Goal: Transaction & Acquisition: Obtain resource

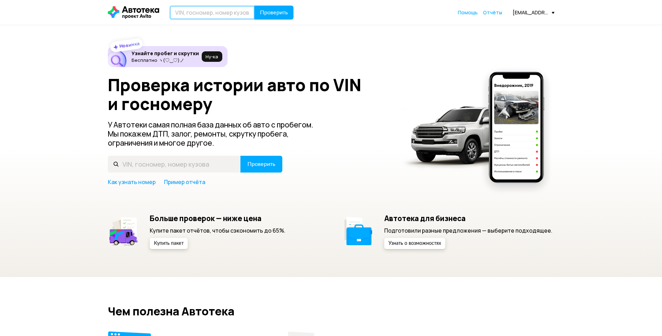
click at [215, 9] on input "text" at bounding box center [212, 13] width 85 height 14
type input "[US_VEHICLE_IDENTIFICATION_NUMBER]"
click at [262, 15] on span "Проверить" at bounding box center [274, 13] width 28 height 6
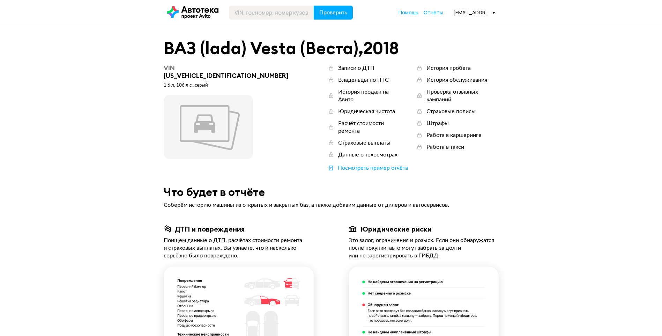
click at [218, 68] on div "VIN [US_VEHICLE_IDENTIFICATION_NUMBER]" at bounding box center [228, 71] width 129 height 15
copy div "[US_VEHICLE_IDENTIFICATION_NUMBER]"
click at [464, 11] on div "[EMAIL_ADDRESS][DOMAIN_NAME]" at bounding box center [474, 12] width 42 height 7
click at [460, 25] on span "Отчёты" at bounding box center [448, 25] width 23 height 8
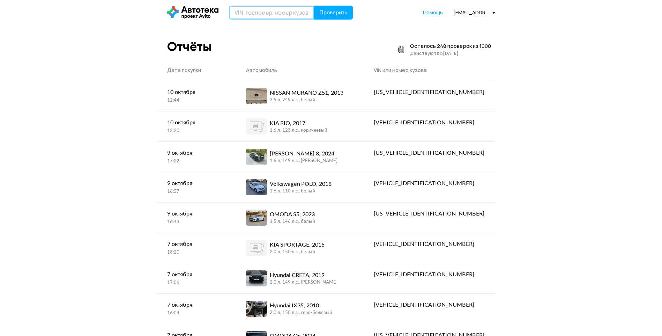
click at [284, 12] on input "text" at bounding box center [271, 13] width 85 height 14
paste input "[US_VEHICLE_IDENTIFICATION_NUMBER]"
type input "[US_VEHICLE_IDENTIFICATION_NUMBER]"
click at [336, 13] on span "Проверить" at bounding box center [333, 13] width 28 height 6
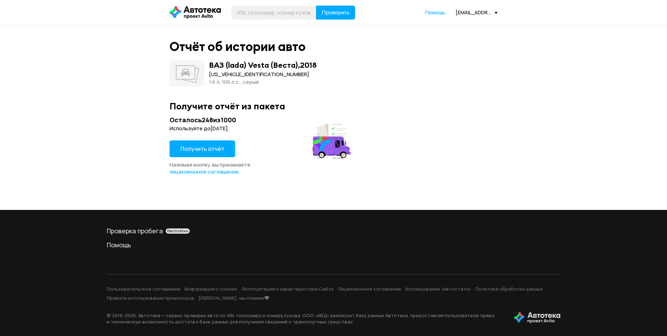
click at [208, 151] on span "Получить отчёт" at bounding box center [202, 149] width 44 height 8
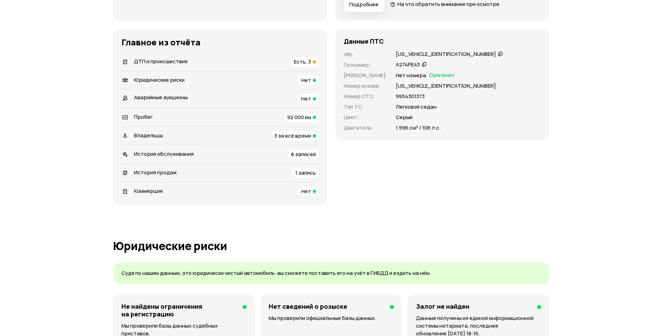
click at [280, 58] on div "ДТП и происшествия Есть, 3" at bounding box center [219, 62] width 197 height 10
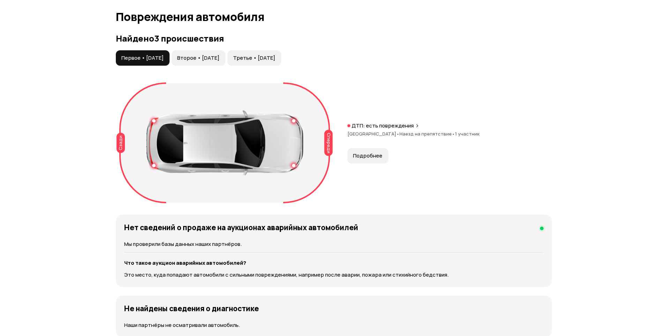
scroll to position [723, 0]
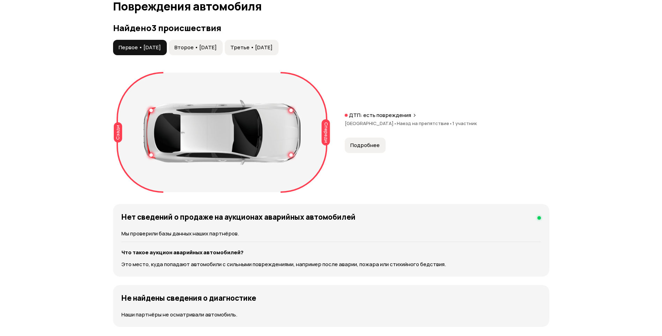
click at [364, 145] on span "Подробнее" at bounding box center [364, 145] width 29 height 7
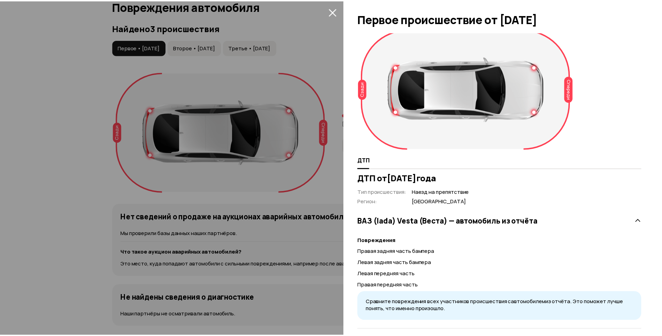
scroll to position [0, 0]
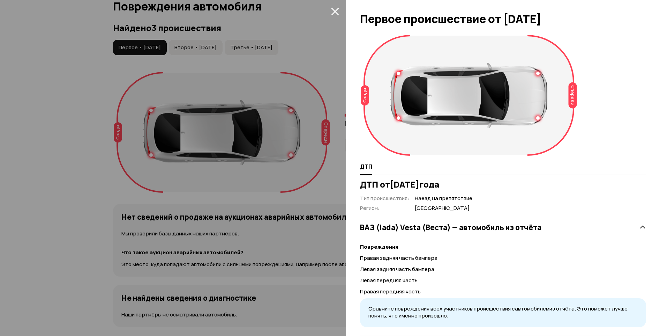
drag, startPoint x: 339, startPoint y: 9, endPoint x: 294, endPoint y: 16, distance: 45.9
click at [339, 9] on button "закрыть" at bounding box center [334, 11] width 11 height 11
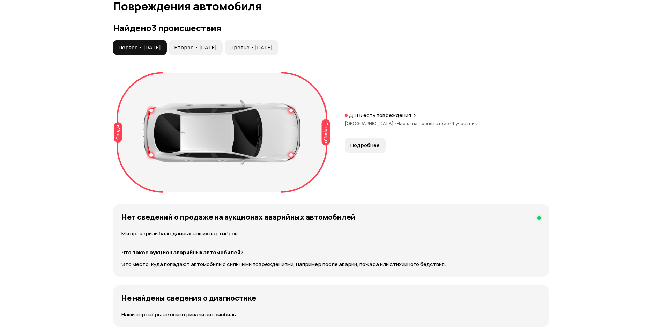
click at [217, 45] on span "Второе • [DATE]" at bounding box center [196, 47] width 42 height 7
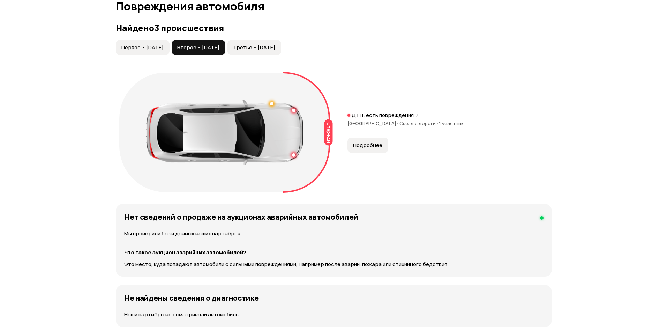
scroll to position [688, 0]
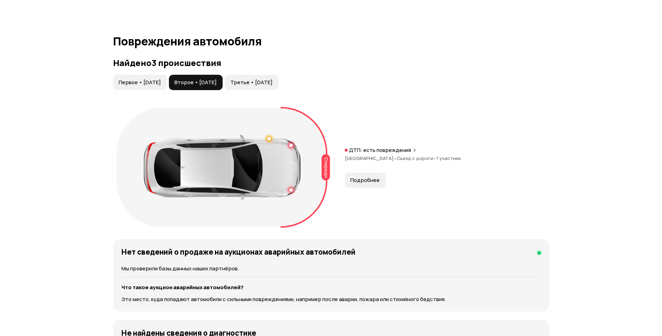
click at [372, 179] on span "Подробнее" at bounding box center [364, 180] width 29 height 7
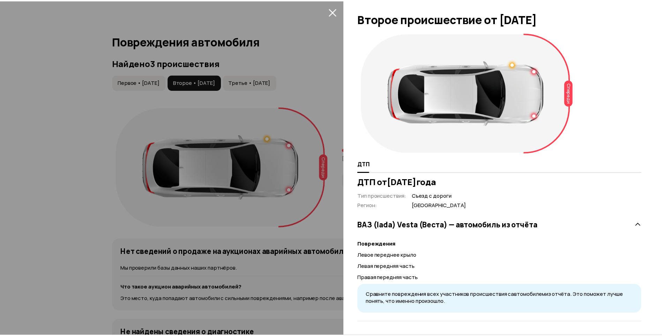
scroll to position [3, 0]
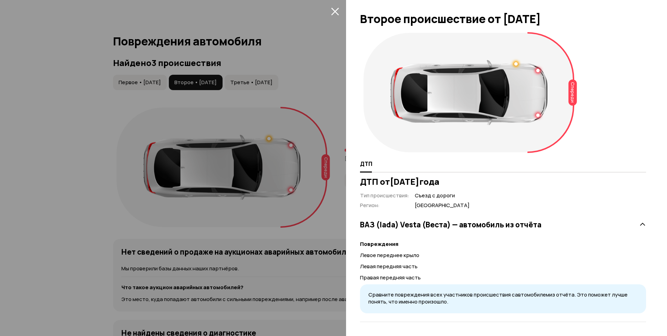
click at [244, 119] on div at bounding box center [333, 168] width 667 height 336
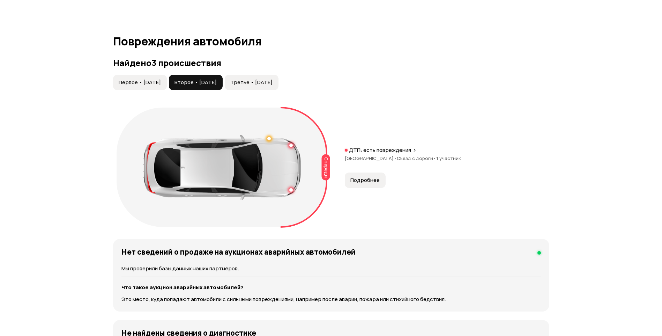
click at [160, 82] on span "Первое • [DATE]" at bounding box center [140, 82] width 42 height 7
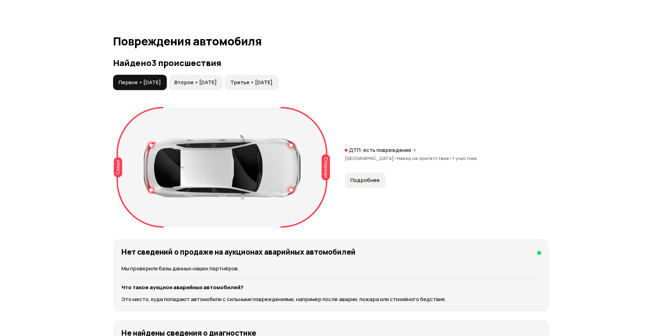
click at [375, 182] on span "Подробнее" at bounding box center [364, 180] width 29 height 7
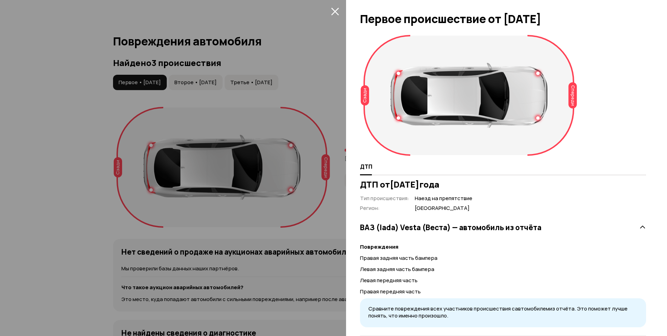
click at [465, 212] on div "ВАЗ (lada) Vesta (Веста) — автомобиль из отчёта Повреждения Правая задняя часть…" at bounding box center [503, 274] width 286 height 124
drag, startPoint x: 385, startPoint y: 228, endPoint x: 377, endPoint y: 222, distance: 10.3
click at [381, 225] on h3 "ВАЗ (lada) Vesta (Веста) — автомобиль из отчёта" at bounding box center [450, 227] width 181 height 9
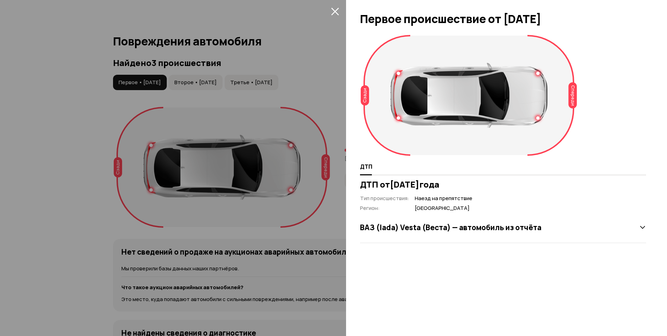
click at [317, 188] on div at bounding box center [333, 168] width 667 height 336
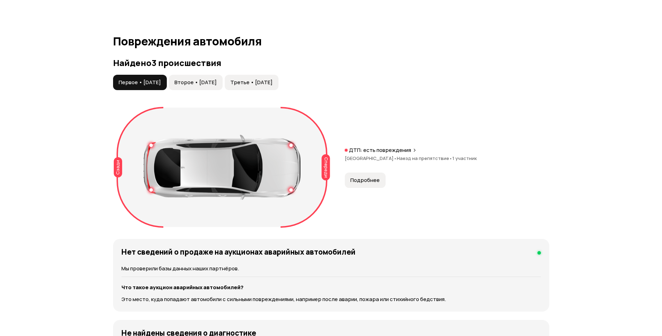
click at [215, 73] on div "Найдено 3 происшествия Первое • [DATE] Второе • [DATE] Третье • [DATE] Спереди …" at bounding box center [331, 144] width 436 height 172
click at [273, 80] on span "Третье • [DATE]" at bounding box center [251, 82] width 42 height 7
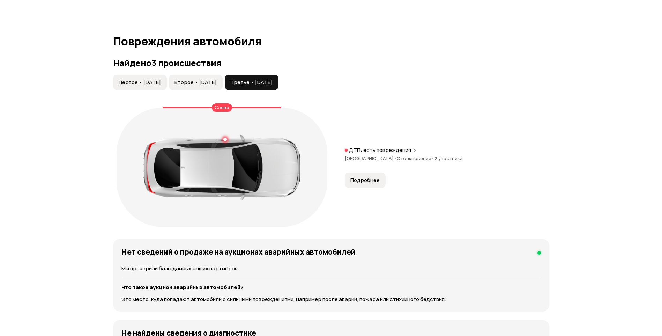
click at [368, 180] on span "Подробнее" at bounding box center [364, 180] width 29 height 7
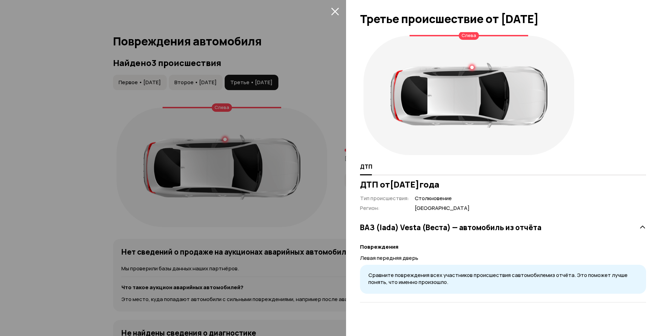
click at [642, 229] on icon at bounding box center [642, 227] width 7 height 7
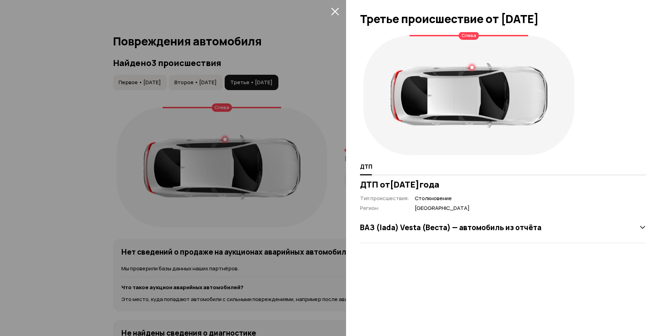
click at [643, 228] on icon at bounding box center [642, 227] width 7 height 7
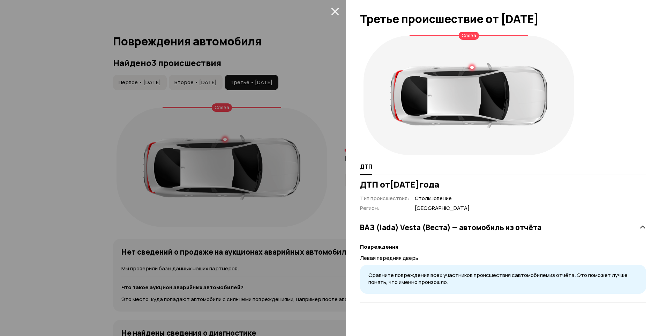
click at [242, 166] on div at bounding box center [333, 168] width 667 height 336
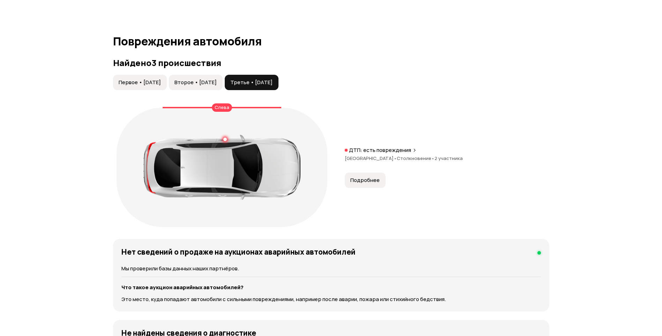
drag, startPoint x: 216, startPoint y: 82, endPoint x: 172, endPoint y: 75, distance: 45.2
click at [216, 82] on span "Второе • [DATE]" at bounding box center [196, 82] width 42 height 7
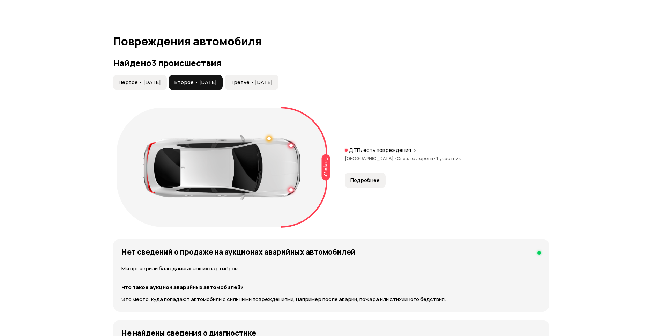
drag, startPoint x: 150, startPoint y: 70, endPoint x: 150, endPoint y: 74, distance: 4.2
click at [149, 70] on div "Найдено 3 происшествия Первое • [DATE] Второе • [DATE] Третье • [DATE] Спереди …" at bounding box center [331, 144] width 436 height 172
click at [156, 81] on span "Первое • [DATE]" at bounding box center [140, 82] width 42 height 7
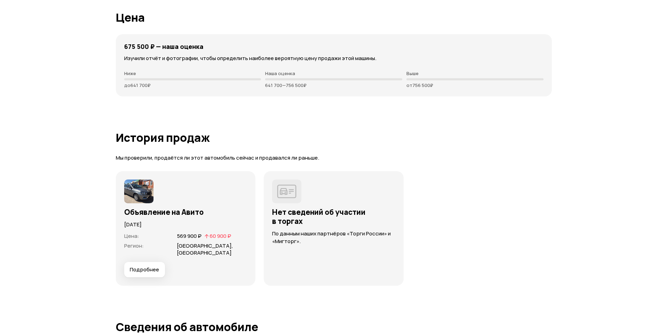
scroll to position [1850, 0]
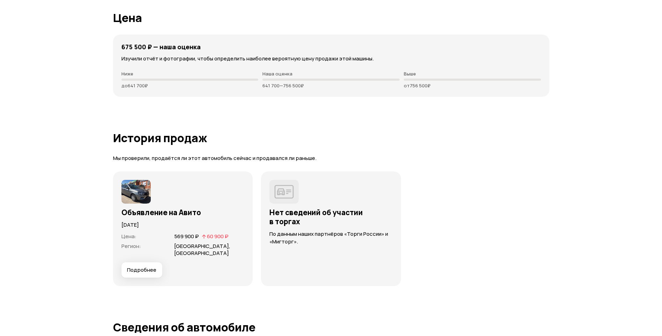
click at [148, 274] on button "Подробнее" at bounding box center [141, 269] width 41 height 15
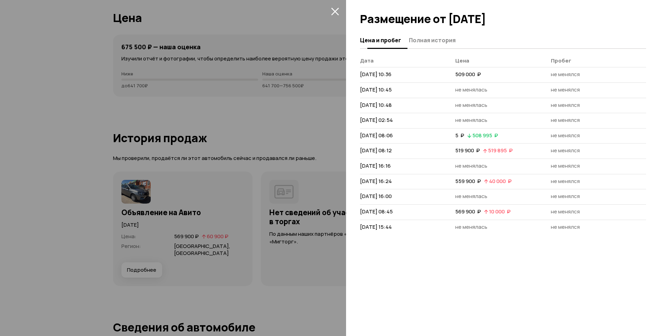
click at [428, 37] on span "Полная история" at bounding box center [432, 40] width 47 height 7
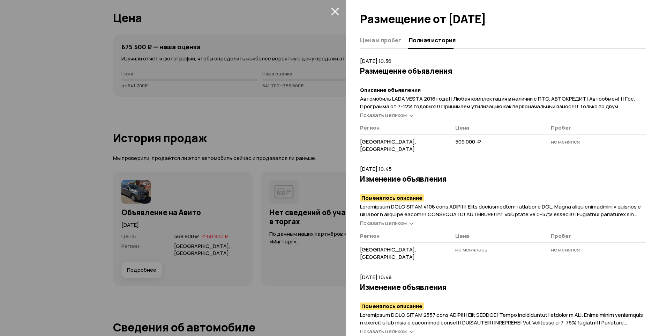
click at [391, 113] on span "Показать целиком" at bounding box center [383, 114] width 47 height 7
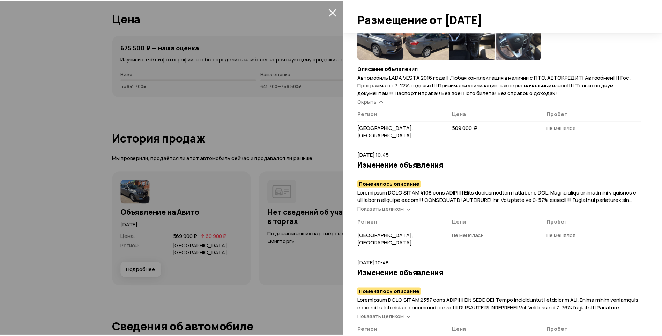
scroll to position [0, 0]
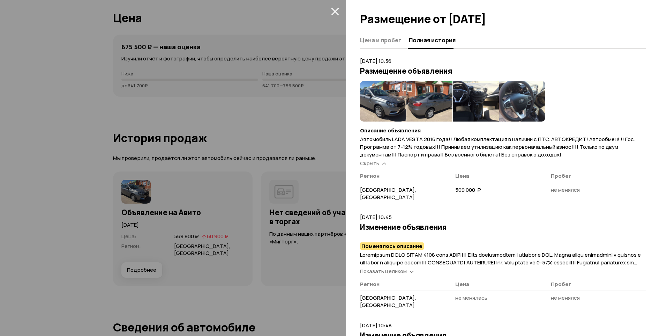
click at [381, 108] on img at bounding box center [383, 101] width 46 height 40
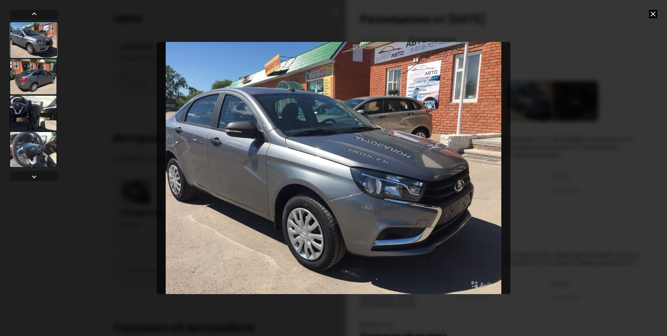
click at [651, 16] on icon at bounding box center [653, 14] width 8 height 8
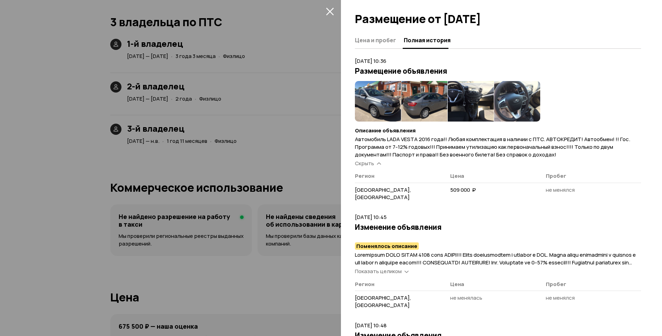
click at [271, 151] on div at bounding box center [331, 168] width 662 height 336
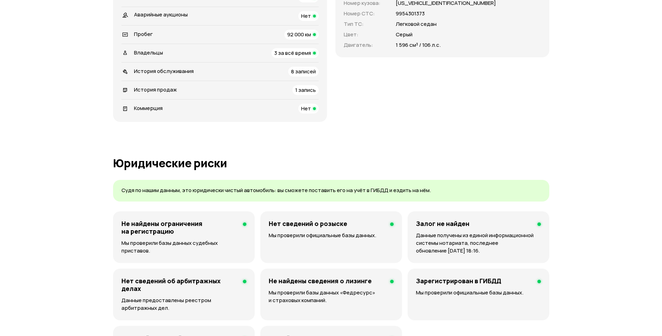
scroll to position [175, 0]
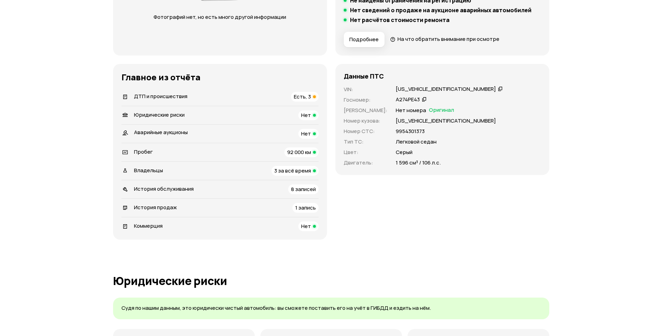
click at [306, 173] on span "3 за всё время" at bounding box center [292, 170] width 37 height 7
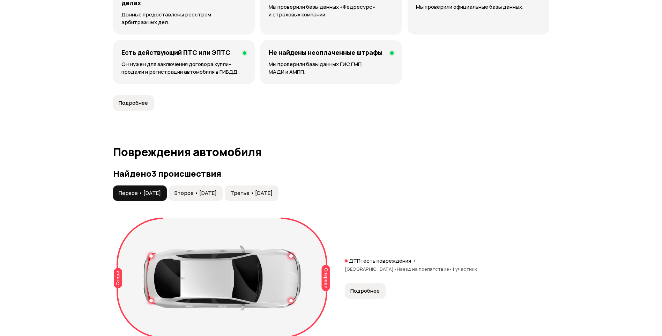
scroll to position [574, 0]
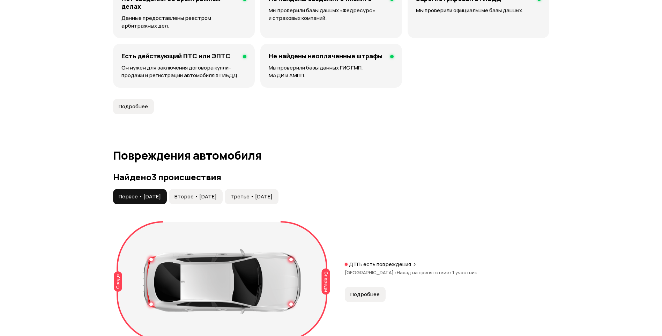
click at [217, 196] on span "Второе • [DATE]" at bounding box center [196, 196] width 42 height 7
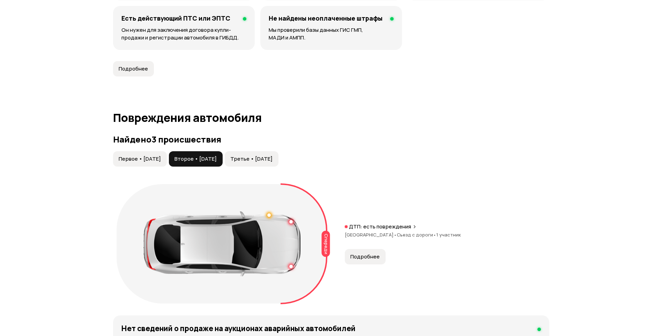
scroll to position [609, 0]
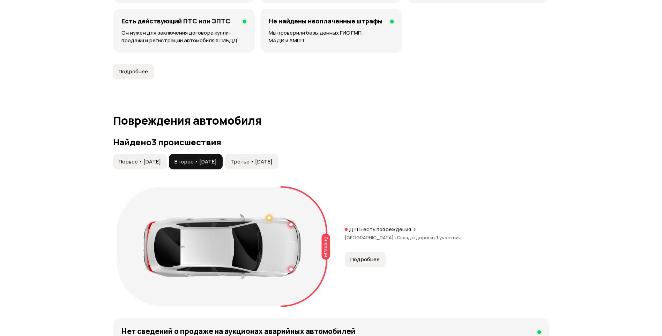
click at [157, 155] on button "Первое • [DATE]" at bounding box center [140, 161] width 54 height 15
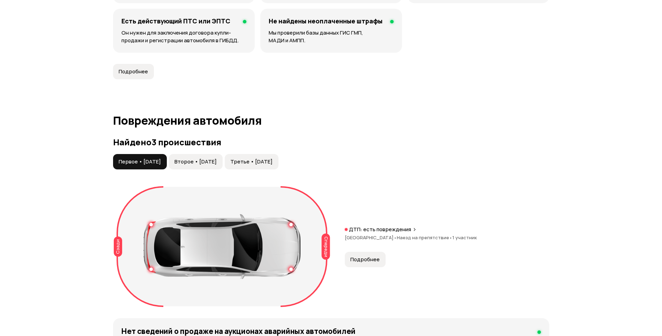
click at [213, 165] on span "Второе • [DATE]" at bounding box center [196, 161] width 42 height 7
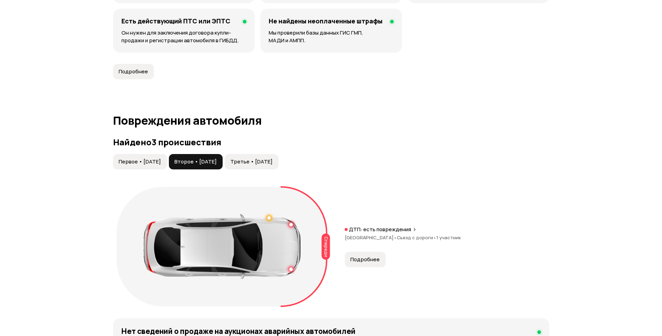
click at [263, 159] on span "Третье • [DATE]" at bounding box center [251, 161] width 42 height 7
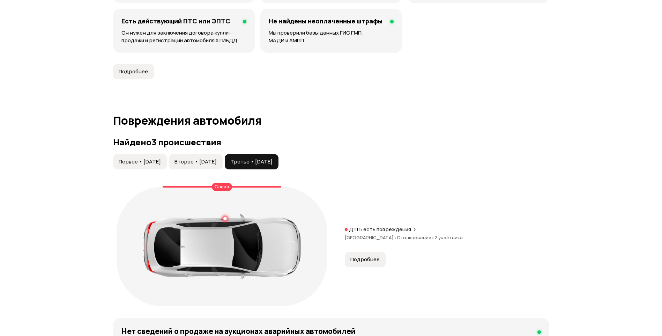
click at [221, 169] on button "Второе • [DATE]" at bounding box center [196, 161] width 54 height 15
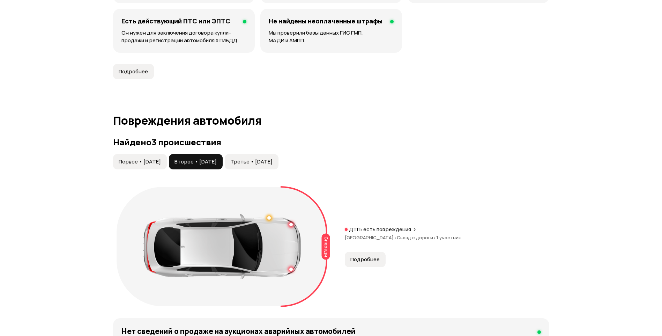
click at [167, 161] on button "Первое • [DATE]" at bounding box center [140, 161] width 54 height 15
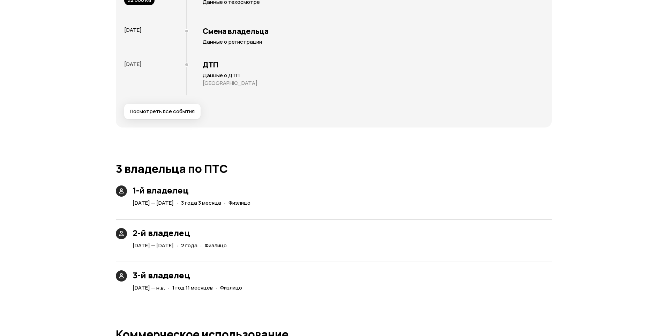
scroll to position [1412, 0]
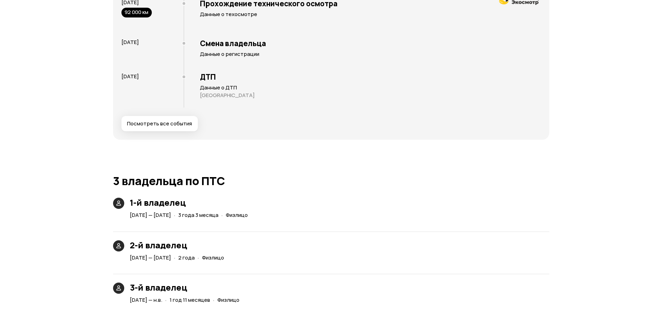
click at [175, 125] on span "Посмотреть все события" at bounding box center [159, 123] width 65 height 7
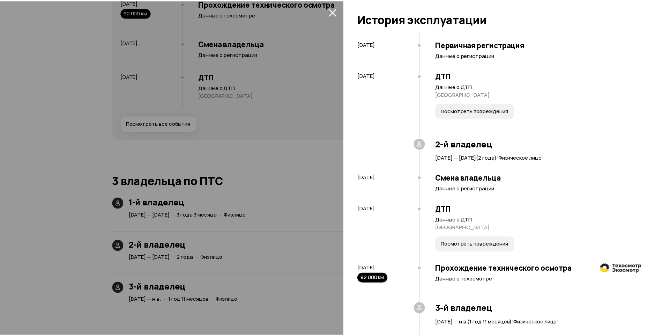
scroll to position [0, 0]
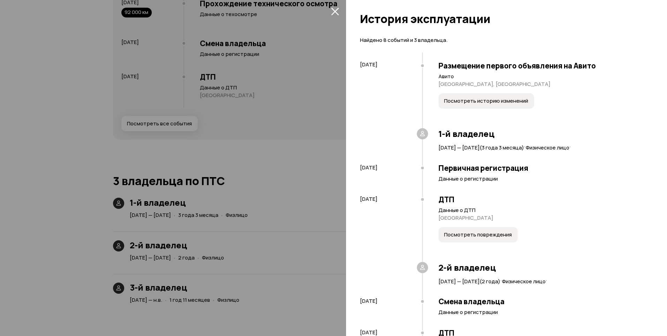
click at [332, 13] on icon "закрыть" at bounding box center [335, 11] width 8 height 8
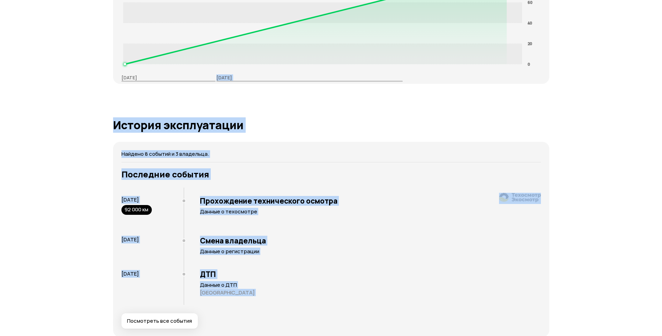
drag, startPoint x: 393, startPoint y: 158, endPoint x: 110, endPoint y: 95, distance: 290.0
click at [110, 95] on div "Отчёт от [DATE] Полностью сформирован   Скачать PDF   Поделиться ВАЗ (lada) Ves…" at bounding box center [331, 50] width 443 height 2462
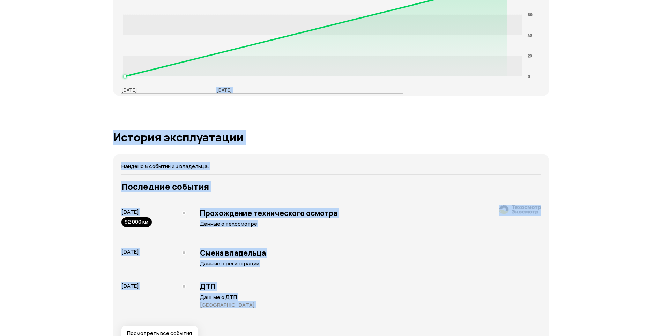
drag, startPoint x: 110, startPoint y: 95, endPoint x: 108, endPoint y: 127, distance: 31.9
click at [108, 127] on div "Отчёт от [DATE] Полностью сформирован   Скачать PDF   Поделиться ВАЗ (lada) Ves…" at bounding box center [331, 58] width 662 height 2470
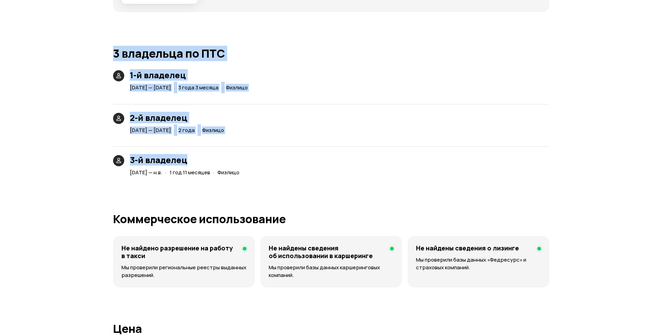
scroll to position [1551, 0]
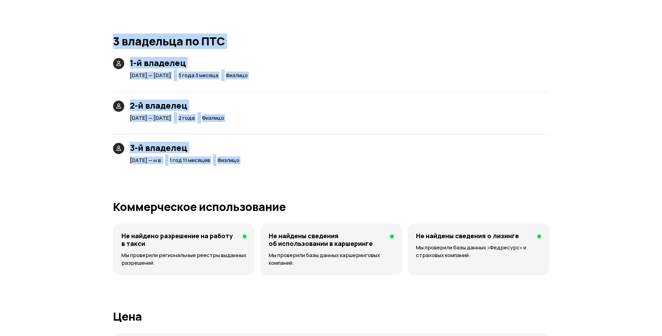
drag, startPoint x: 108, startPoint y: 127, endPoint x: 306, endPoint y: 178, distance: 204.7
drag, startPoint x: 306, startPoint y: 178, endPoint x: 309, endPoint y: 181, distance: 4.4
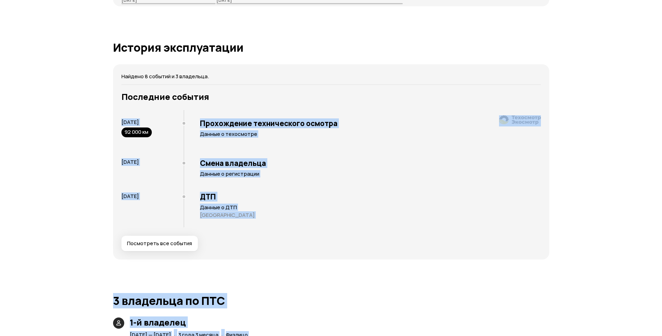
scroll to position [1272, 0]
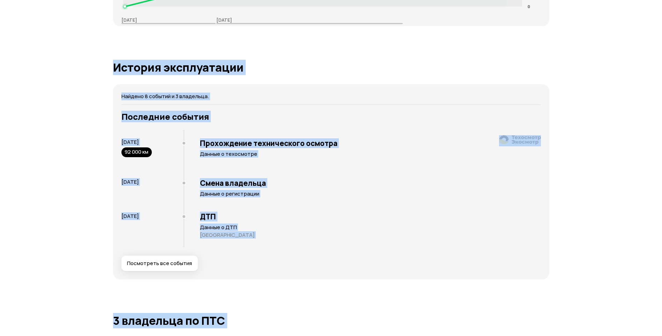
drag, startPoint x: 309, startPoint y: 181, endPoint x: 99, endPoint y: 69, distance: 237.7
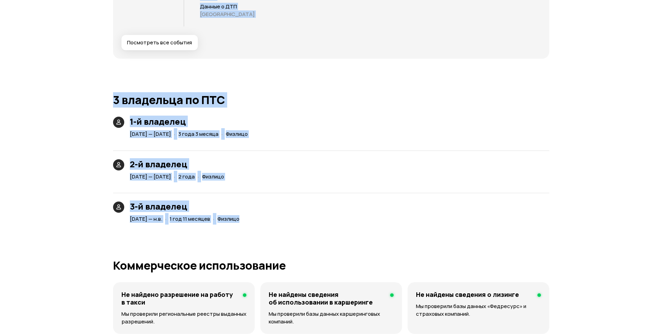
scroll to position [1517, 0]
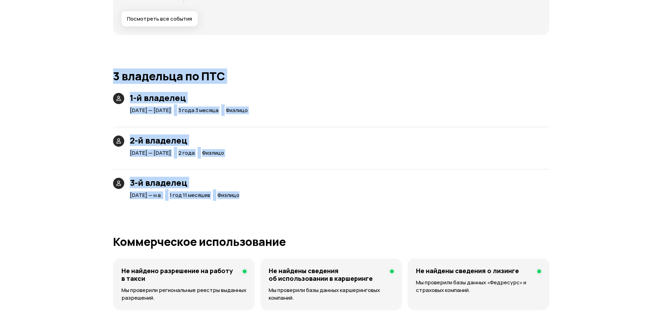
drag, startPoint x: 101, startPoint y: 66, endPoint x: 319, endPoint y: 205, distance: 258.8
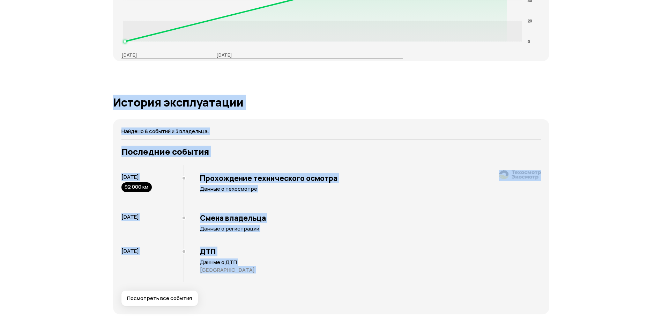
drag, startPoint x: 318, startPoint y: 208, endPoint x: 104, endPoint y: 98, distance: 240.7
click at [104, 98] on div "Отчёт от [DATE] Полностью сформирован   Скачать PDF   Поделиться ВАЗ (lada) Ves…" at bounding box center [331, 23] width 662 height 2470
drag, startPoint x: 104, startPoint y: 98, endPoint x: 111, endPoint y: 116, distance: 18.8
click at [111, 116] on div "Отчёт от [DATE] Полностью сформирован   Скачать PDF   Поделиться ВАЗ (lada) Ves…" at bounding box center [331, 27] width 443 height 2462
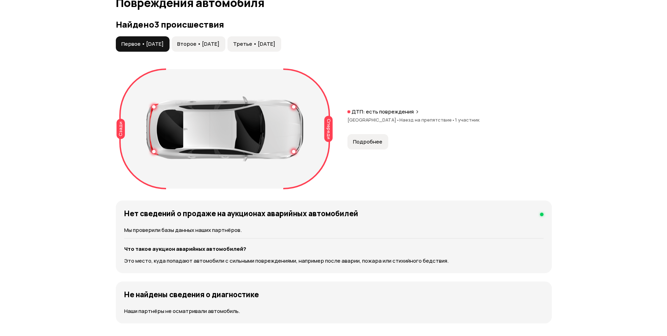
scroll to position [609, 0]
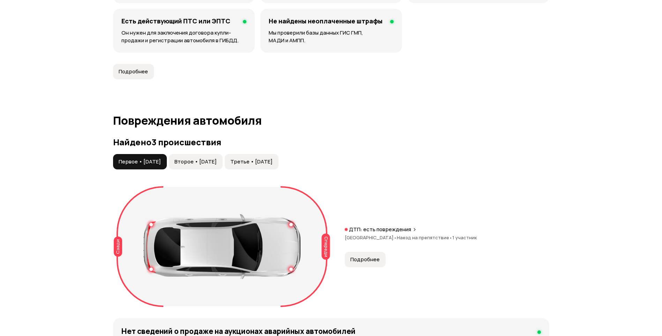
click at [202, 163] on span "Второе • [DATE]" at bounding box center [196, 161] width 42 height 7
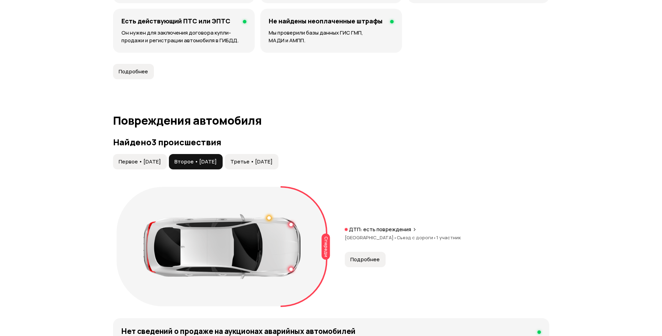
click at [153, 161] on span "Первое • [DATE]" at bounding box center [140, 161] width 42 height 7
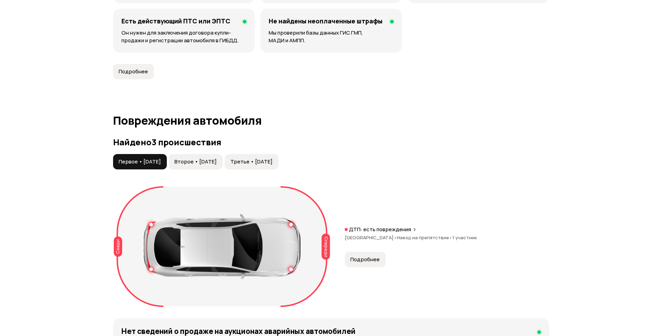
click at [371, 262] on span "Подробнее" at bounding box center [364, 259] width 29 height 7
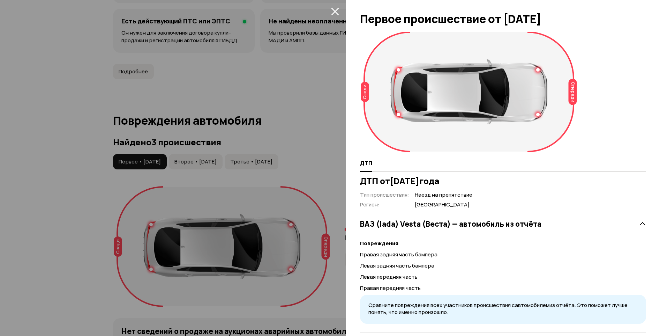
scroll to position [14, 0]
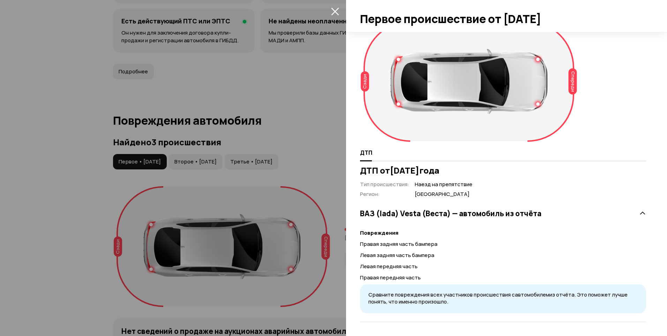
click at [206, 162] on div at bounding box center [333, 168] width 667 height 336
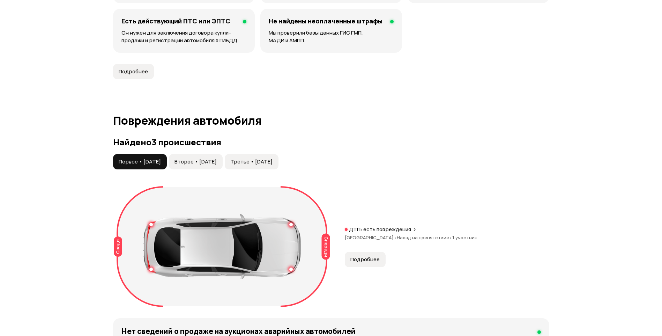
click at [217, 163] on span "Второе • [DATE]" at bounding box center [196, 161] width 42 height 7
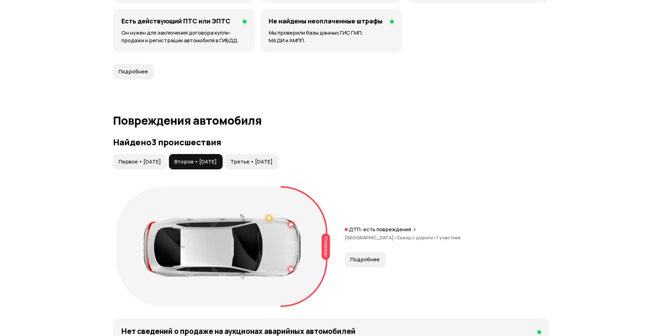
click at [381, 263] on button "Подробнее" at bounding box center [365, 259] width 41 height 15
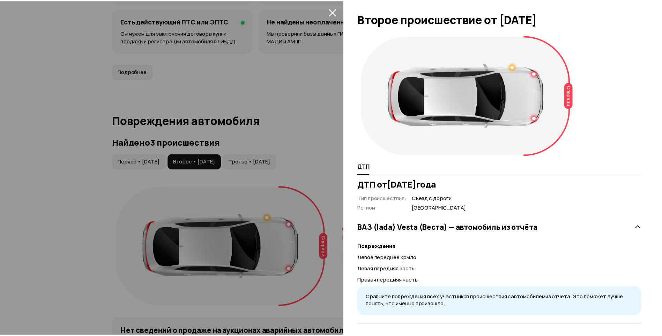
scroll to position [3, 0]
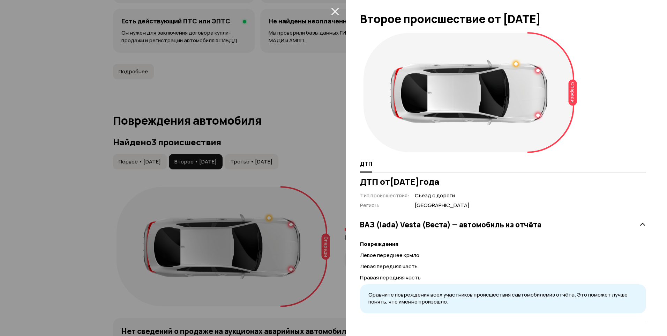
click at [331, 175] on div at bounding box center [333, 168] width 667 height 336
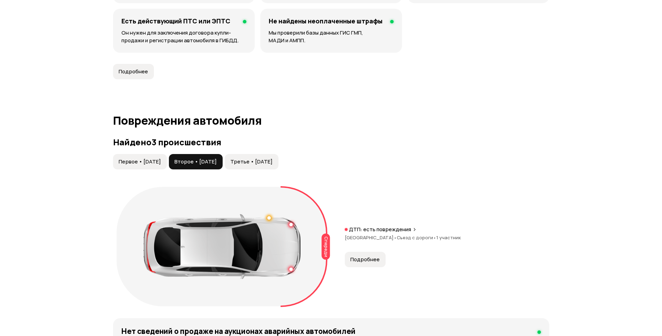
click at [273, 163] on span "Третье • [DATE]" at bounding box center [251, 161] width 42 height 7
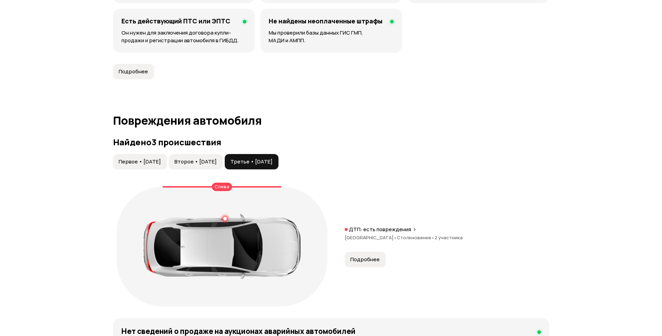
drag, startPoint x: 225, startPoint y: 159, endPoint x: 250, endPoint y: 161, distance: 24.2
click at [217, 159] on span "Второе • [DATE]" at bounding box center [196, 161] width 42 height 7
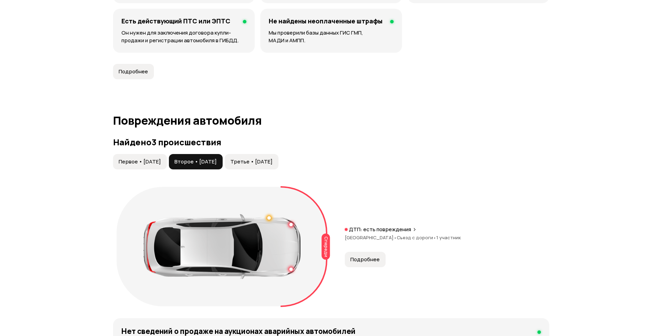
click at [362, 254] on button "Подробнее" at bounding box center [365, 259] width 41 height 15
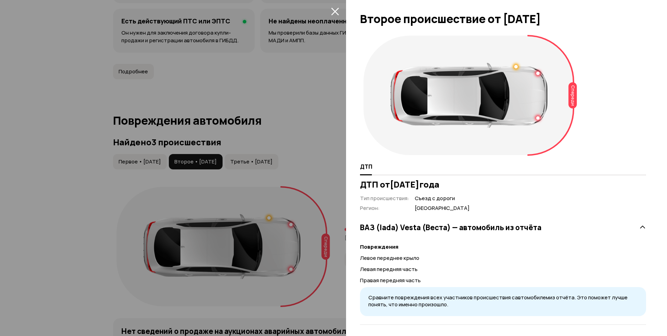
click at [320, 182] on div at bounding box center [333, 168] width 667 height 336
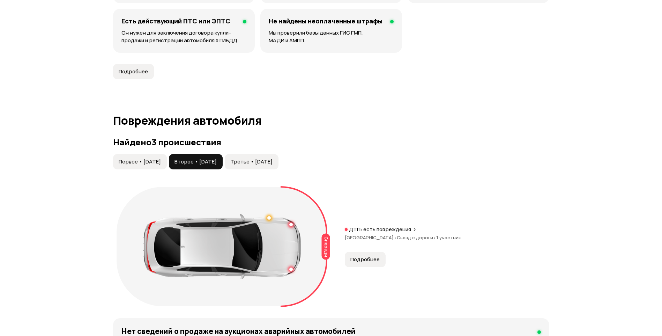
click at [273, 164] on span "Третье • [DATE]" at bounding box center [251, 161] width 42 height 7
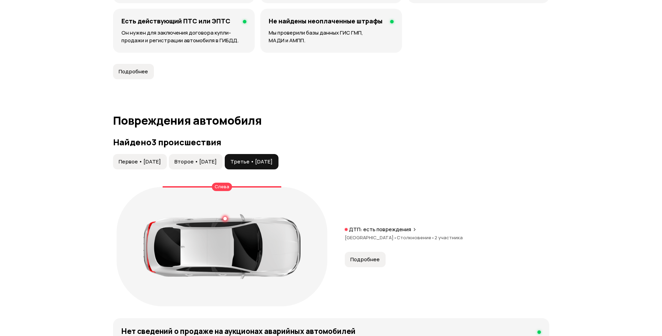
click at [367, 263] on button "Подробнее" at bounding box center [365, 259] width 41 height 15
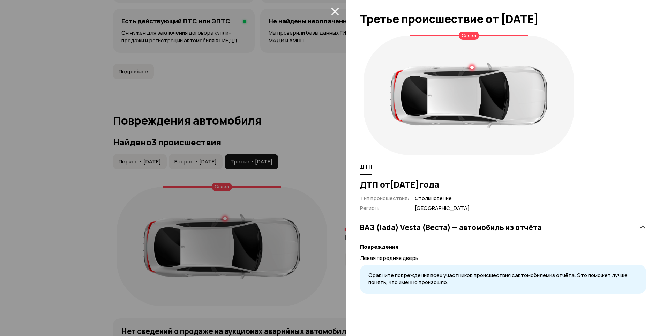
drag, startPoint x: 325, startPoint y: 202, endPoint x: 321, endPoint y: 207, distance: 6.0
click at [321, 207] on div at bounding box center [333, 168] width 667 height 336
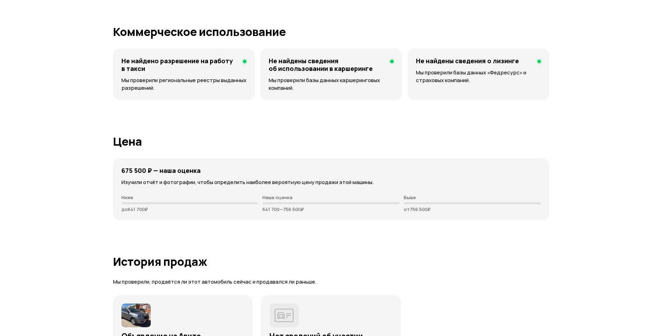
scroll to position [1726, 0]
drag, startPoint x: 332, startPoint y: 214, endPoint x: 261, endPoint y: 191, distance: 75.3
click at [261, 191] on div "675 500 ₽ — наша оценка Изучили отчёт и фотографии, чтобы определить наиболее в…" at bounding box center [331, 189] width 436 height 62
drag, startPoint x: 261, startPoint y: 191, endPoint x: 306, endPoint y: 223, distance: 56.3
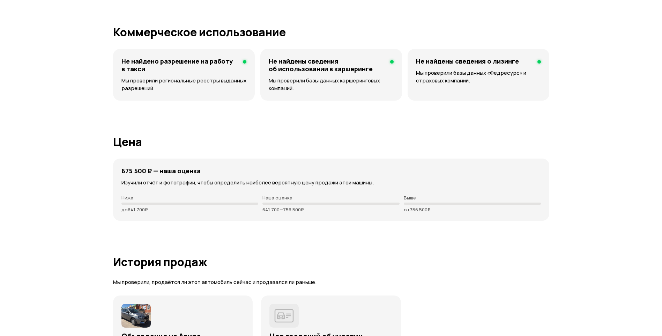
click at [316, 215] on div "675 500 ₽ — наша оценка Изучили отчёт и фотографии, чтобы определить наиболее в…" at bounding box center [331, 189] width 436 height 62
drag, startPoint x: 320, startPoint y: 214, endPoint x: 260, endPoint y: 196, distance: 62.2
click at [260, 196] on div "675 500 ₽ — наша оценка Изучили отчёт и фотографии, чтобы определить наиболее в…" at bounding box center [331, 189] width 436 height 62
drag, startPoint x: 260, startPoint y: 196, endPoint x: 283, endPoint y: 212, distance: 28.0
click at [283, 212] on p "641 700 — 756 500 ₽" at bounding box center [330, 210] width 137 height 6
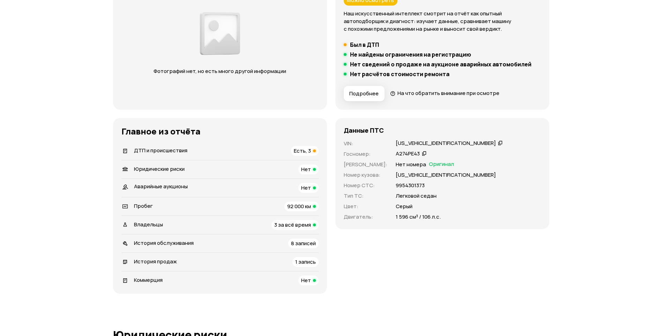
scroll to position [16, 0]
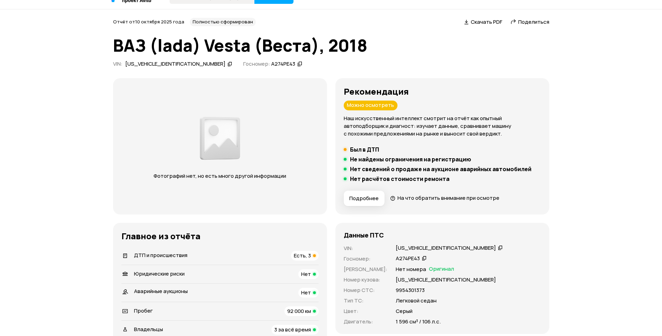
click at [413, 247] on div "[US_VEHICLE_IDENTIFICATION_NUMBER]" at bounding box center [446, 247] width 100 height 7
copy div "[US_VEHICLE_IDENTIFICATION_NUMBER]"
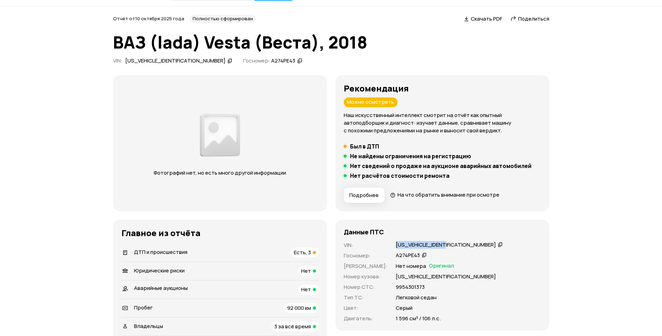
scroll to position [35, 0]
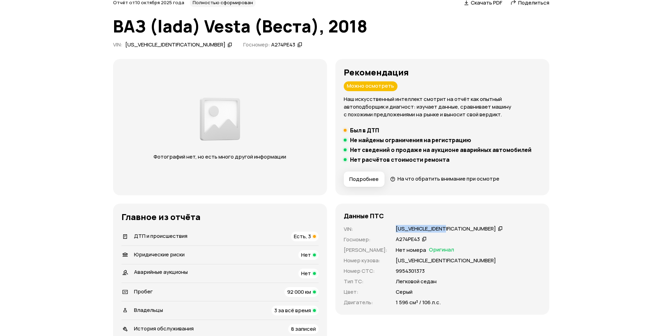
click at [382, 181] on button "Подробнее" at bounding box center [364, 178] width 41 height 15
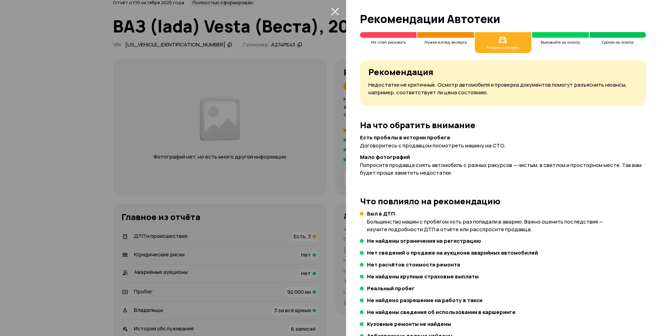
drag, startPoint x: 310, startPoint y: 155, endPoint x: 304, endPoint y: 156, distance: 6.2
click at [310, 155] on div at bounding box center [333, 168] width 667 height 336
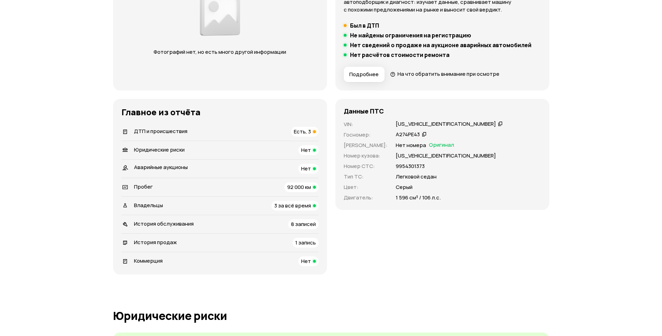
click at [170, 130] on span "ДТП и происшествия" at bounding box center [160, 130] width 53 height 7
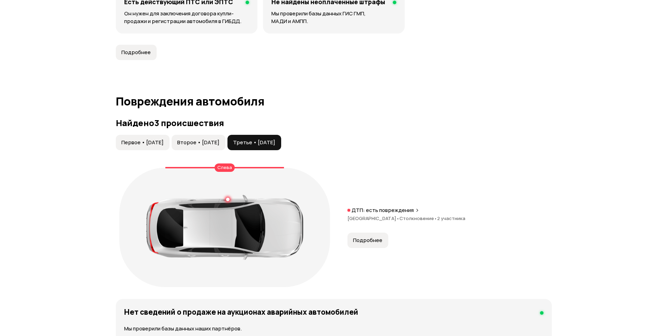
scroll to position [618, 0]
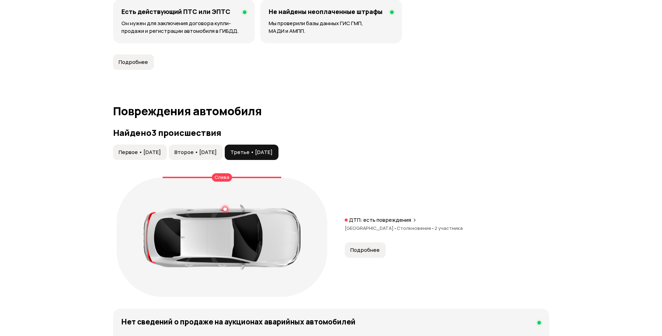
click at [154, 153] on span "Первое • [DATE]" at bounding box center [140, 152] width 42 height 7
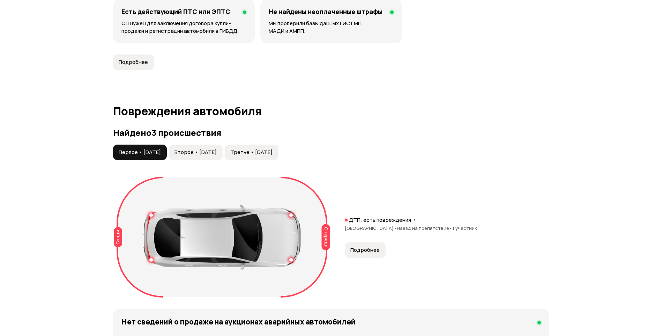
click at [376, 255] on button "Подробнее" at bounding box center [365, 249] width 41 height 15
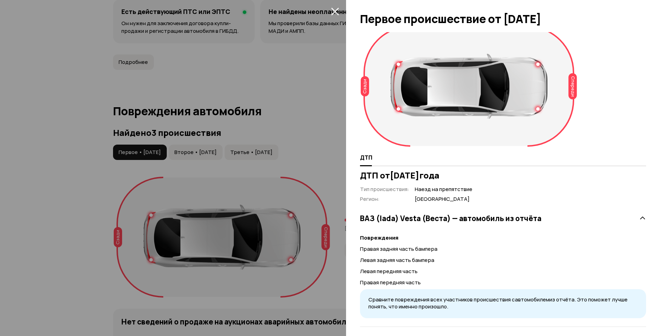
scroll to position [14, 0]
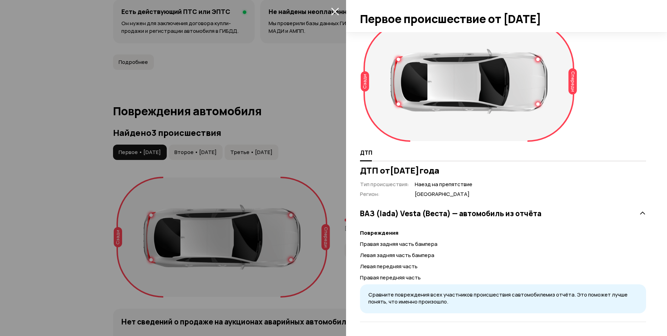
click at [643, 212] on div "Спереди Сзади ДТП ДТП от [DATE] Тип происшествия : Наезд на препятствие Регион …" at bounding box center [506, 184] width 321 height 304
click at [639, 212] on icon at bounding box center [642, 213] width 7 height 7
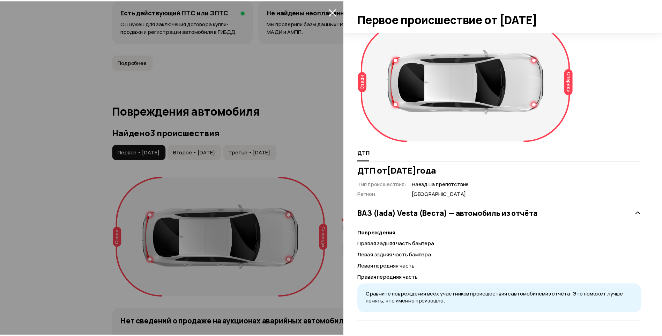
scroll to position [0, 0]
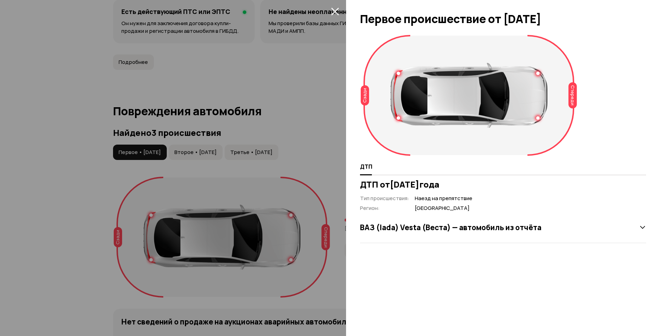
click at [640, 212] on div "ВАЗ (lada) Vesta (Веста) — автомобиль из отчёта" at bounding box center [503, 227] width 286 height 31
click at [336, 14] on icon "закрыть" at bounding box center [335, 11] width 8 height 8
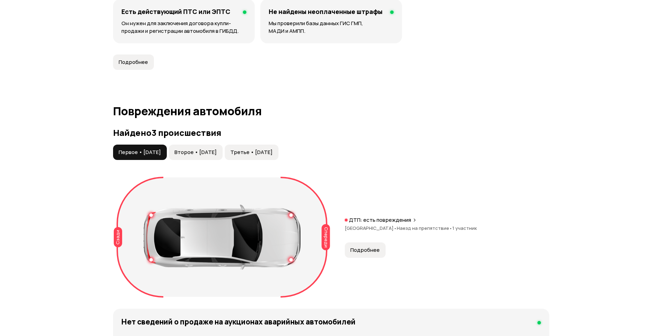
click at [217, 158] on button "Второе • [DATE]" at bounding box center [196, 152] width 54 height 15
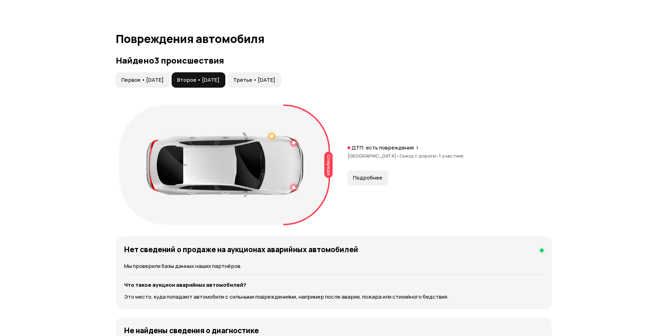
scroll to position [758, 0]
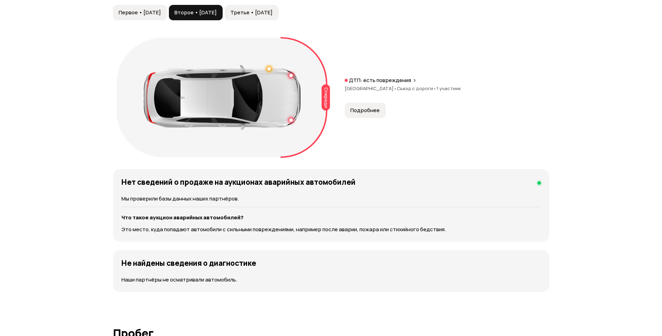
click at [369, 109] on span "Подробнее" at bounding box center [364, 110] width 29 height 7
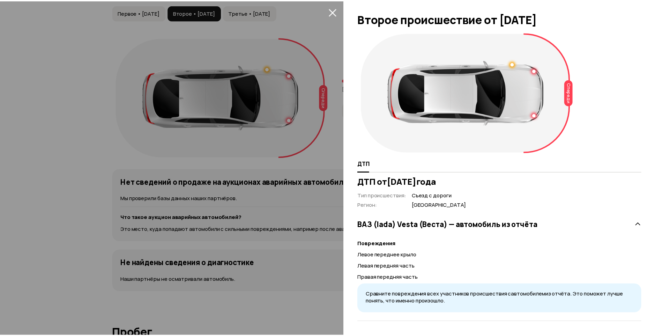
scroll to position [0, 0]
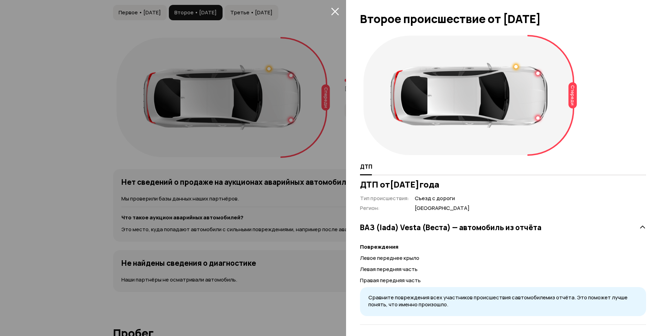
click at [337, 11] on icon "закрыть" at bounding box center [335, 11] width 8 height 8
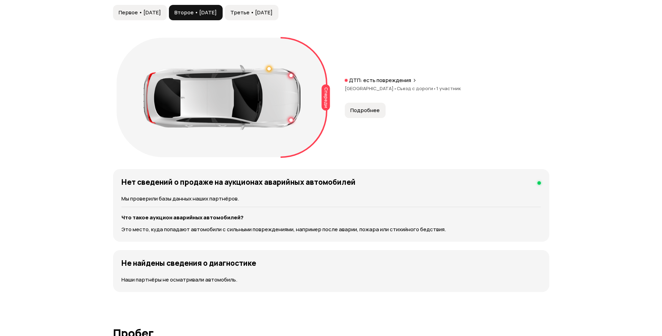
drag, startPoint x: 291, startPoint y: 14, endPoint x: 296, endPoint y: 16, distance: 5.9
click at [273, 15] on span "Третье • [DATE]" at bounding box center [251, 12] width 42 height 7
